Goal: Task Accomplishment & Management: Manage account settings

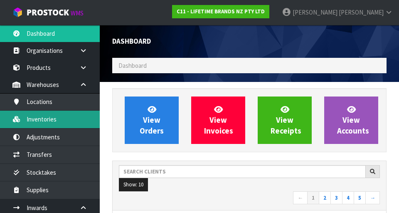
click at [56, 116] on link "Inventories" at bounding box center [50, 119] width 100 height 17
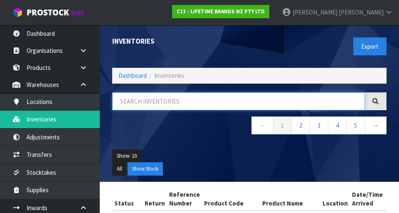
click at [168, 100] on input "text" at bounding box center [238, 101] width 253 height 18
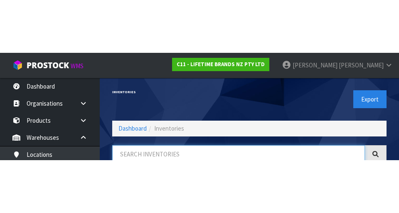
scroll to position [47, 0]
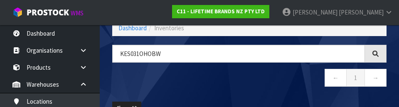
click at [237, 81] on nav "← 1 →" at bounding box center [249, 79] width 274 height 20
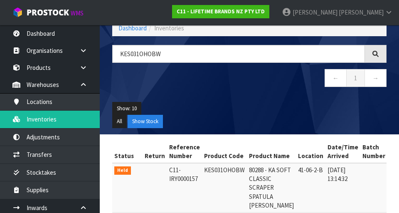
type input "KES031OHOBW"
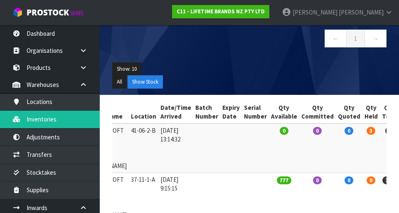
scroll to position [0, 0]
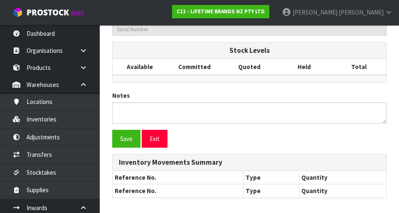
type input "KES031OHOBW"
type input "80288 - KA SOFT CLASSIC SCRAPER SPATULA [PERSON_NAME]"
type input "41-06-2-B"
type input "C11-IRY0000157"
type input "C11-REC0000005"
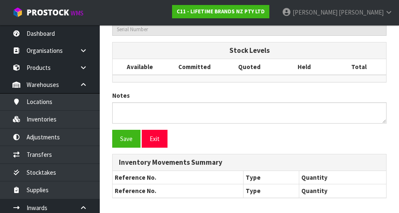
click at [249, 82] on td at bounding box center [358, 78] width 55 height 7
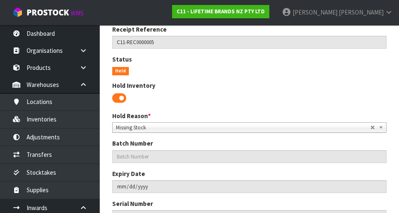
scroll to position [182, 0]
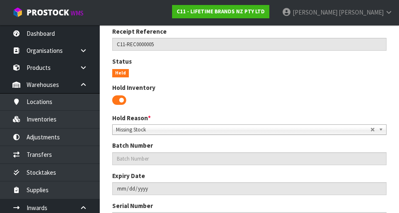
click at [116, 102] on span at bounding box center [119, 100] width 14 height 12
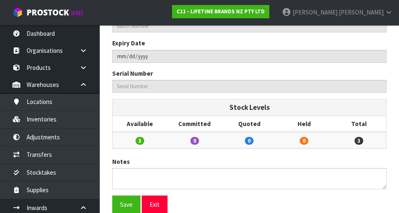
scroll to position [288, 0]
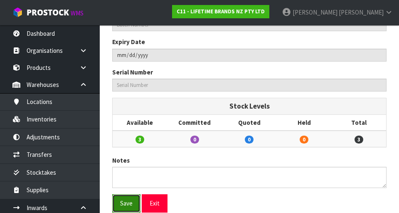
click at [123, 200] on button "Save" at bounding box center [126, 203] width 28 height 18
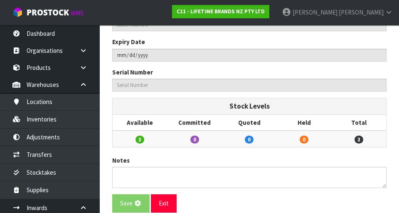
scroll to position [0, 0]
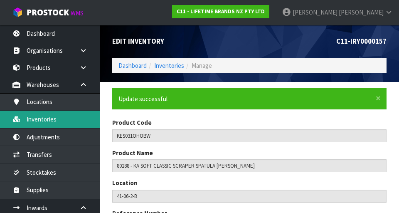
click at [62, 125] on link "Inventories" at bounding box center [50, 119] width 100 height 17
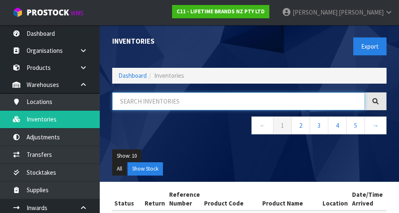
click at [200, 103] on input "text" at bounding box center [238, 101] width 253 height 18
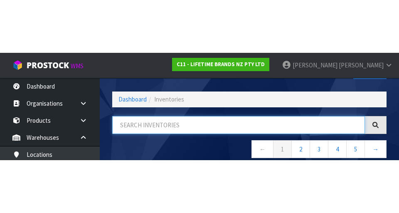
scroll to position [47, 0]
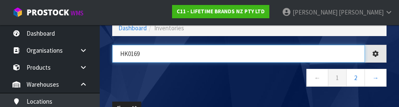
type input "HK0169"
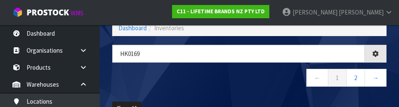
click at [232, 83] on nav "← 1 2 →" at bounding box center [249, 79] width 274 height 20
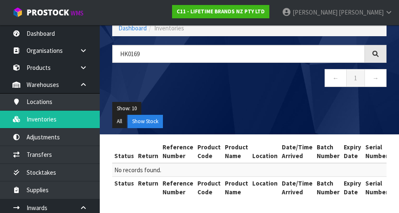
scroll to position [48, 0]
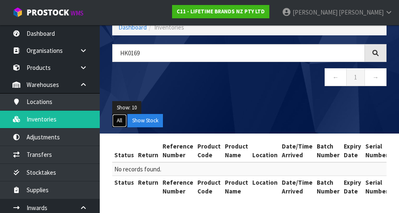
click at [125, 121] on button "All" at bounding box center [119, 120] width 15 height 13
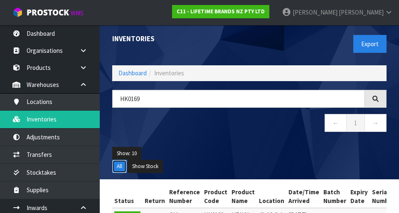
scroll to position [0, 0]
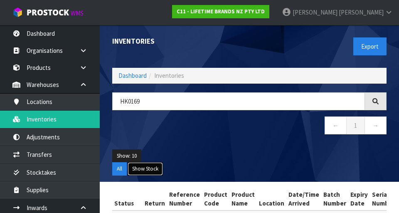
click at [148, 173] on button "Show Stock" at bounding box center [145, 168] width 35 height 13
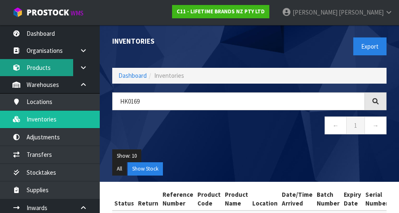
click at [61, 69] on link "Products" at bounding box center [50, 67] width 100 height 17
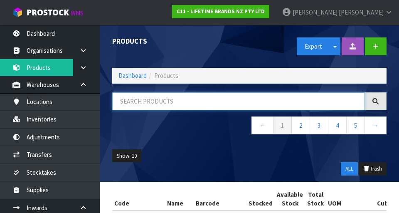
click at [165, 104] on input "text" at bounding box center [238, 101] width 253 height 18
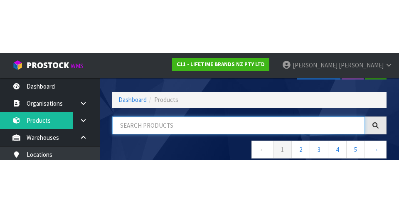
scroll to position [47, 0]
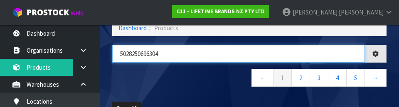
type input "5028250696304"
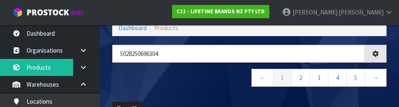
click at [194, 76] on nav "← 1 2 3 4 5 →" at bounding box center [249, 79] width 274 height 20
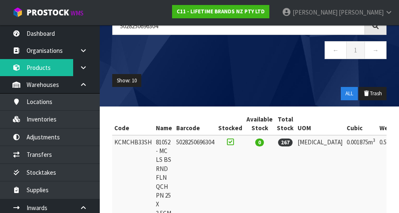
scroll to position [105, 0]
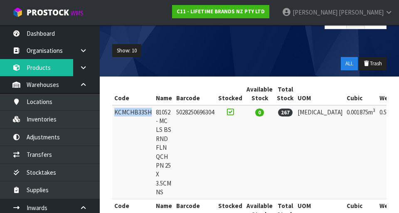
copy td "KCMCHB33SH"
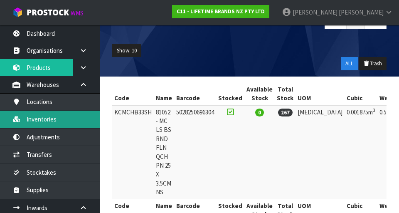
click at [59, 121] on link "Inventories" at bounding box center [50, 119] width 100 height 17
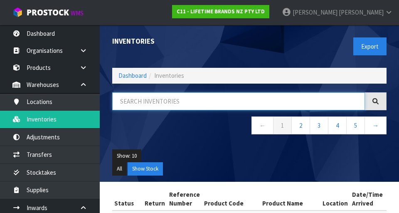
paste input "KCMCHB33SH"
type input "KCMCHB33SH"
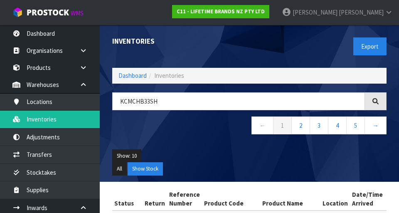
click at [202, 140] on div "KCMCHB33SH ← 1 2 3 4 5 →" at bounding box center [249, 117] width 287 height 51
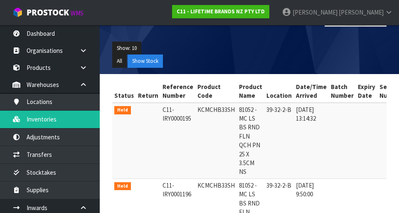
scroll to position [108, 0]
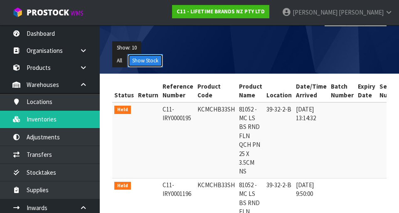
click at [153, 61] on button "Show Stock" at bounding box center [145, 60] width 35 height 13
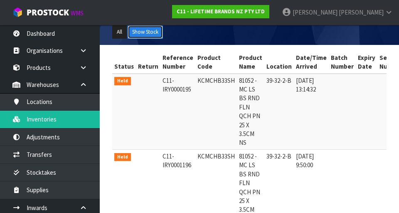
scroll to position [137, 0]
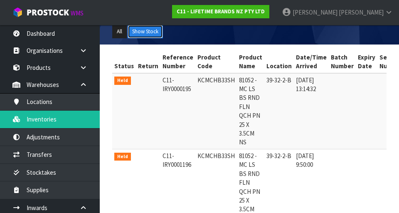
click at [152, 31] on button "Show Stock" at bounding box center [145, 31] width 35 height 13
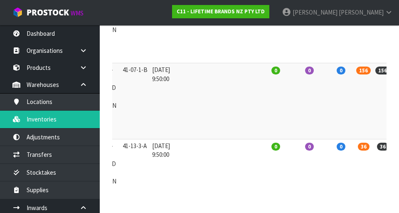
scroll to position [0, 155]
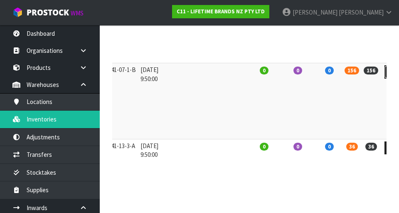
click at [249, 72] on icon at bounding box center [392, 71] width 6 height 5
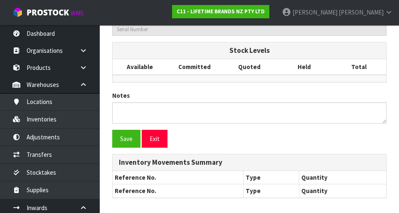
type input "KCMCHB33SH"
type input "81052 - MC LS BS RND FLN QCH PN 25 X 3.5CM NS"
type input "41-07-1-B"
type input "C11-IRY0001197"
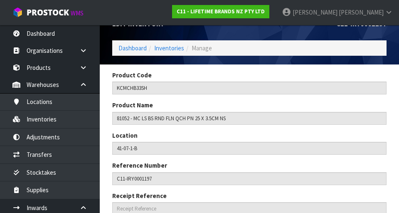
scroll to position [15, 0]
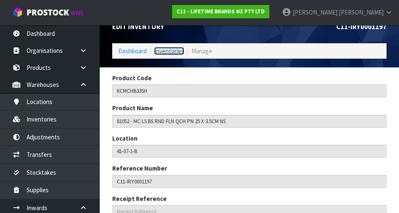
click at [170, 54] on link "Inventories" at bounding box center [169, 51] width 30 height 8
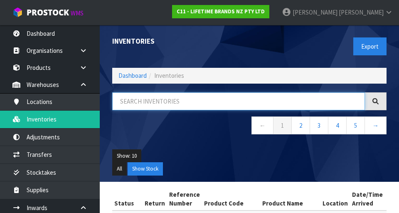
paste input "KCMCHB33SH"
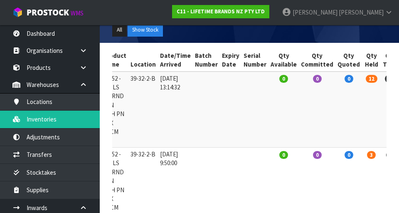
scroll to position [0, 155]
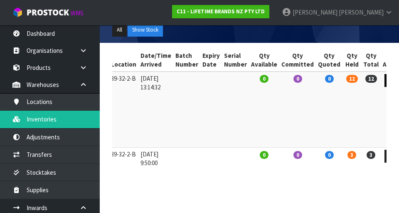
type input "KCMCHB33SH"
click at [249, 80] on link at bounding box center [391, 80] width 15 height 13
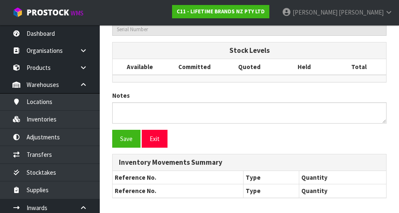
type input "KCMCHB33SH"
type input "81052 - MC LS BS RND FLN QCH PN 25 X 3.5CM NS"
type input "39-32-2-B"
type input "C11-IRY0000195"
type input "C11-REC0000005"
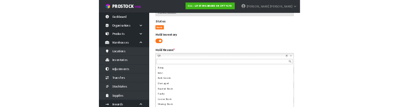
scroll to position [25, 0]
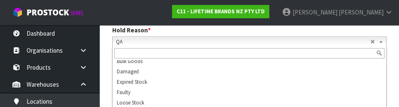
click at [249, 82] on div "Batch Number Expiry Date Serial Number" at bounding box center [249, 98] width 287 height 90
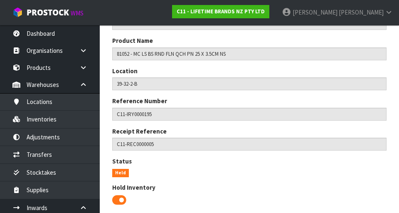
scroll to position [0, 0]
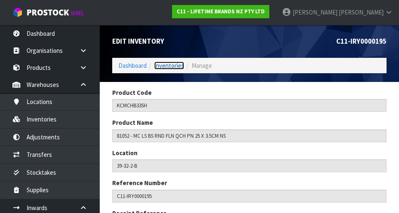
click at [172, 64] on link "Inventories" at bounding box center [169, 66] width 30 height 8
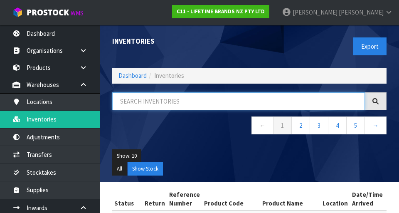
paste input "KCMCHB33SH"
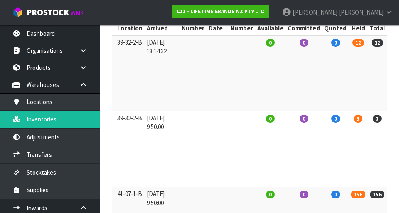
scroll to position [0, 155]
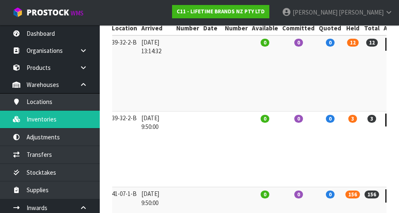
type input "KCMCHB33SH"
click at [249, 126] on link at bounding box center [392, 119] width 15 height 13
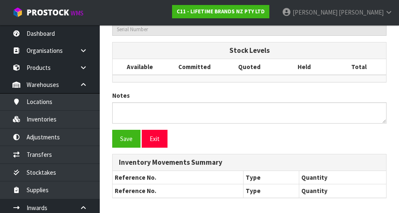
type input "KCMCHB33SH"
type input "81052 - MC LS BS RND FLN QCH PN 25 X 3.5CM NS"
type input "39-32-2-B"
type input "C11-IRY0001196"
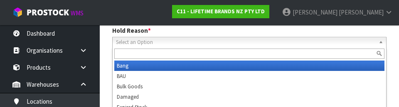
click at [249, 95] on section "Product Code KCMCHB33SH Product Name 81052 - MC LS BS RND FLN QCH PN 25 X 3.5CM…" at bounding box center [249, 102] width 299 height 578
click at [249, 64] on div "Bang BAU Bulk Goods Damaged Expired Stock Faulty Loose Stock Missing Stock No L…" at bounding box center [249, 105] width 274 height 116
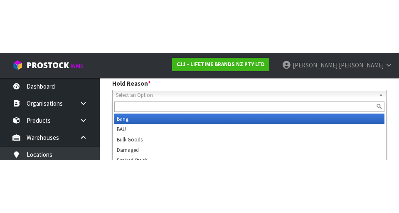
scroll to position [269, 0]
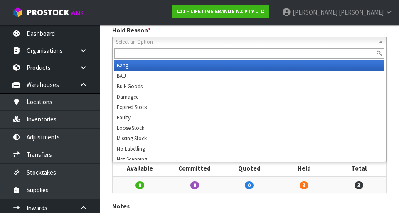
click at [249, 55] on section "Product Code KCMCHB33SH Product Name 81052 - MC LS BS RND FLN QCH PN 25 X 3.5CM…" at bounding box center [249, 102] width 299 height 578
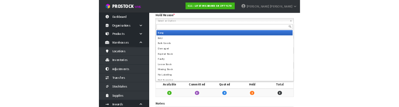
scroll to position [265, 0]
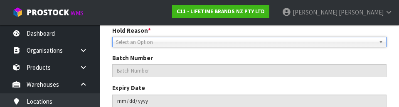
click at [249, 38] on b at bounding box center [382, 42] width 7 height 10
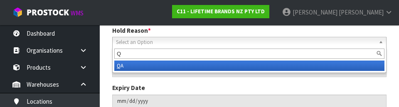
type input "Qa"
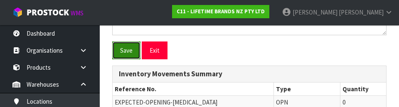
click at [124, 49] on button "Save" at bounding box center [126, 51] width 28 height 18
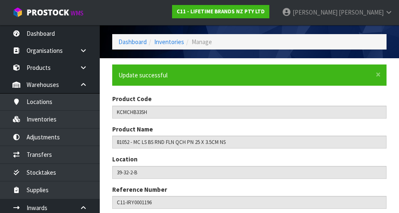
scroll to position [0, 0]
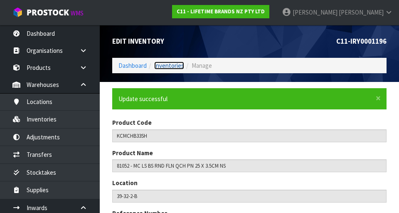
click at [176, 66] on link "Inventories" at bounding box center [169, 66] width 30 height 8
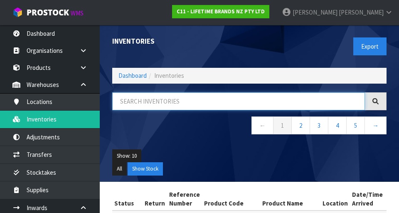
paste input "KCMCHB33SH"
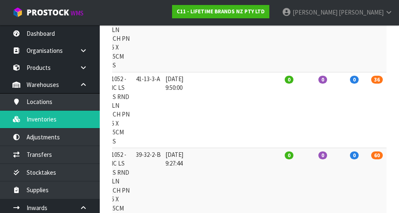
scroll to position [0, 155]
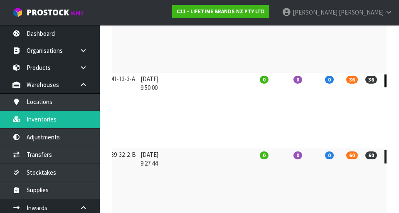
type input "KCMCHB33SH"
click at [249, 84] on link at bounding box center [391, 80] width 15 height 13
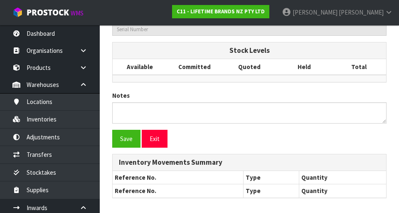
type input "KCMCHB33SH"
type input "81052 - MC LS BS RND FLN QCH PN 25 X 3.5CM NS"
type input "41-13-3-A"
type input "C11-IRY0001198"
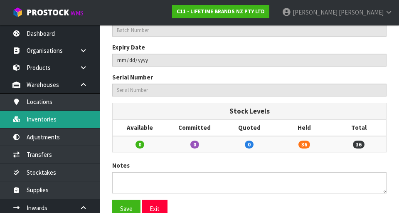
click at [64, 120] on link "Inventories" at bounding box center [50, 119] width 100 height 17
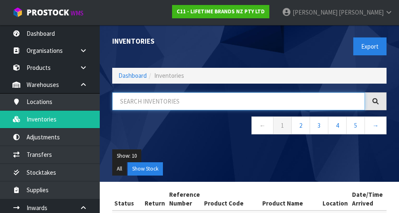
paste input "KCMCHB33SH"
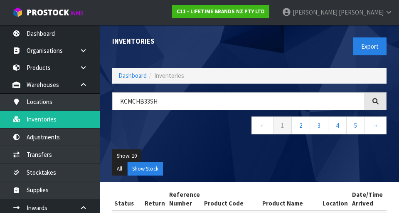
click at [236, 46] on div "Inventories" at bounding box center [177, 41] width 143 height 33
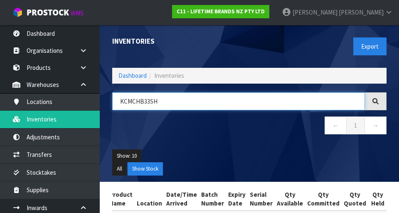
click at [194, 101] on input "KCMCHB33SH" at bounding box center [238, 101] width 253 height 18
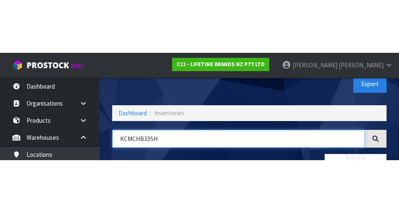
scroll to position [47, 0]
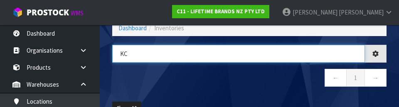
type input "K"
type input "HK2064"
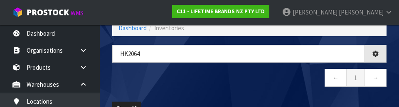
click at [188, 86] on nav "← 1 →" at bounding box center [249, 79] width 274 height 20
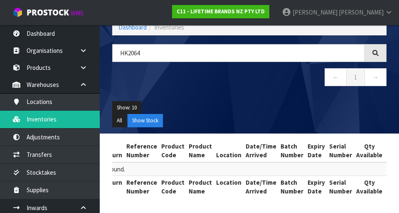
scroll to position [0, 0]
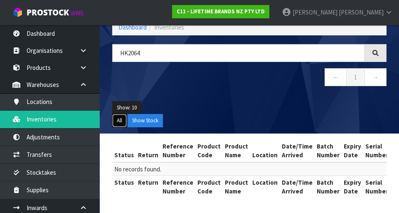
click at [118, 120] on button "All" at bounding box center [119, 120] width 15 height 13
click at [152, 120] on button "Show Stock" at bounding box center [145, 120] width 35 height 13
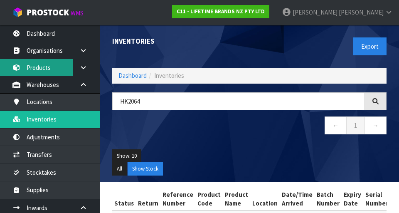
click at [38, 67] on link "Products" at bounding box center [50, 67] width 100 height 17
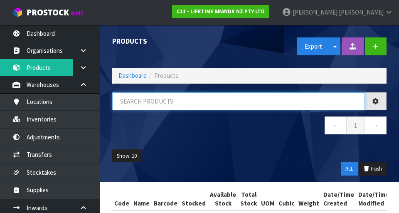
click at [171, 102] on input "text" at bounding box center [238, 101] width 253 height 18
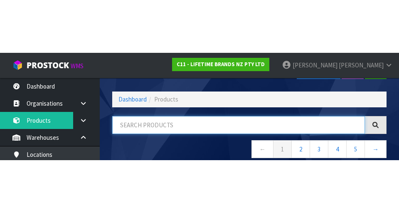
scroll to position [47, 0]
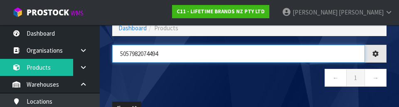
type input "5057982074494"
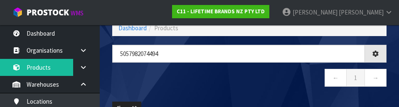
click at [226, 83] on nav "← 1 →" at bounding box center [249, 79] width 274 height 20
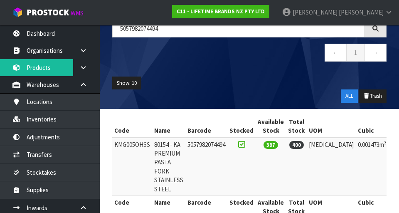
scroll to position [73, 0]
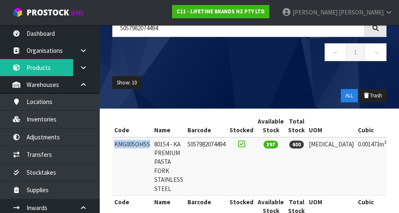
copy td "KMG005OHSS"
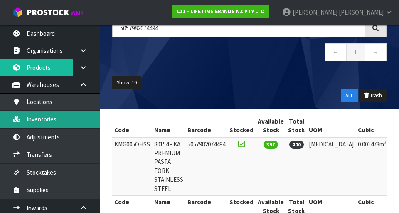
click at [63, 114] on link "Inventories" at bounding box center [50, 119] width 100 height 17
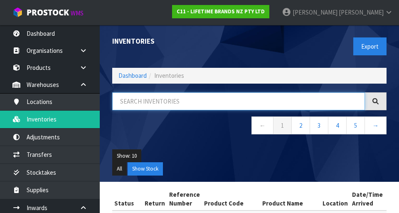
paste input "KMG005OHSS"
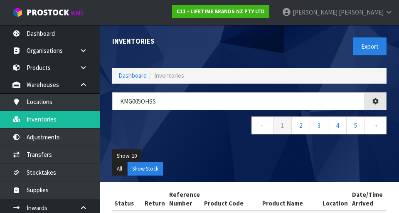
click at [207, 139] on div "KMG005OHSS ← 1 2 3 4 5 →" at bounding box center [249, 117] width 287 height 51
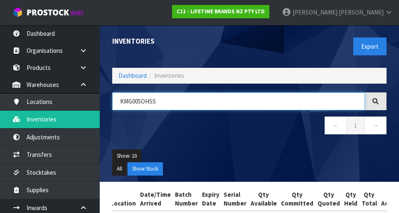
click at [167, 101] on input "KMG005OHSS" at bounding box center [238, 101] width 253 height 18
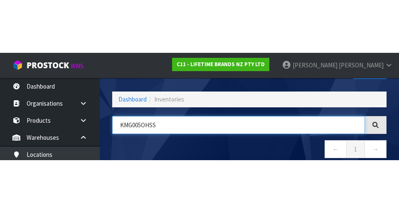
scroll to position [47, 0]
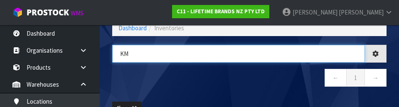
type input "K"
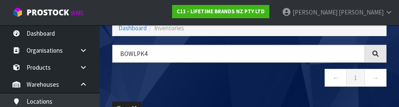
click at [191, 84] on nav "← 1 →" at bounding box center [249, 79] width 274 height 20
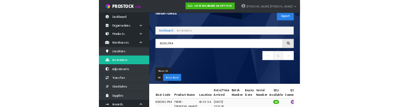
scroll to position [0, 0]
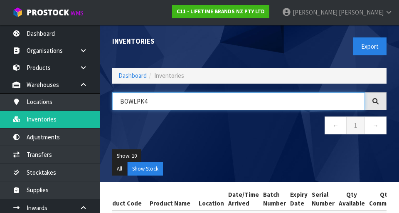
click at [177, 99] on input "BOWLPK4" at bounding box center [238, 101] width 253 height 18
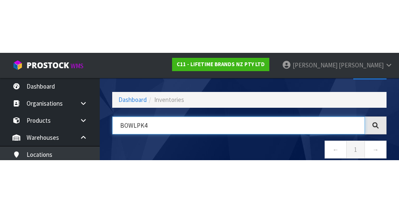
scroll to position [47, 0]
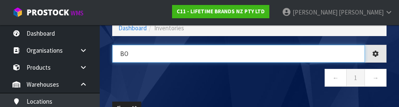
type input "B"
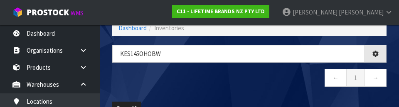
click at [220, 83] on nav "← 1 →" at bounding box center [249, 79] width 274 height 20
type input "KES145OHOBW"
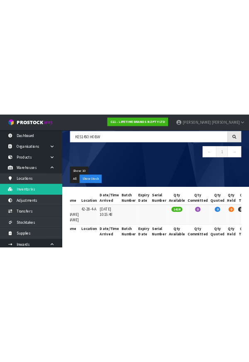
scroll to position [0, 0]
